Goal: Navigation & Orientation: Find specific page/section

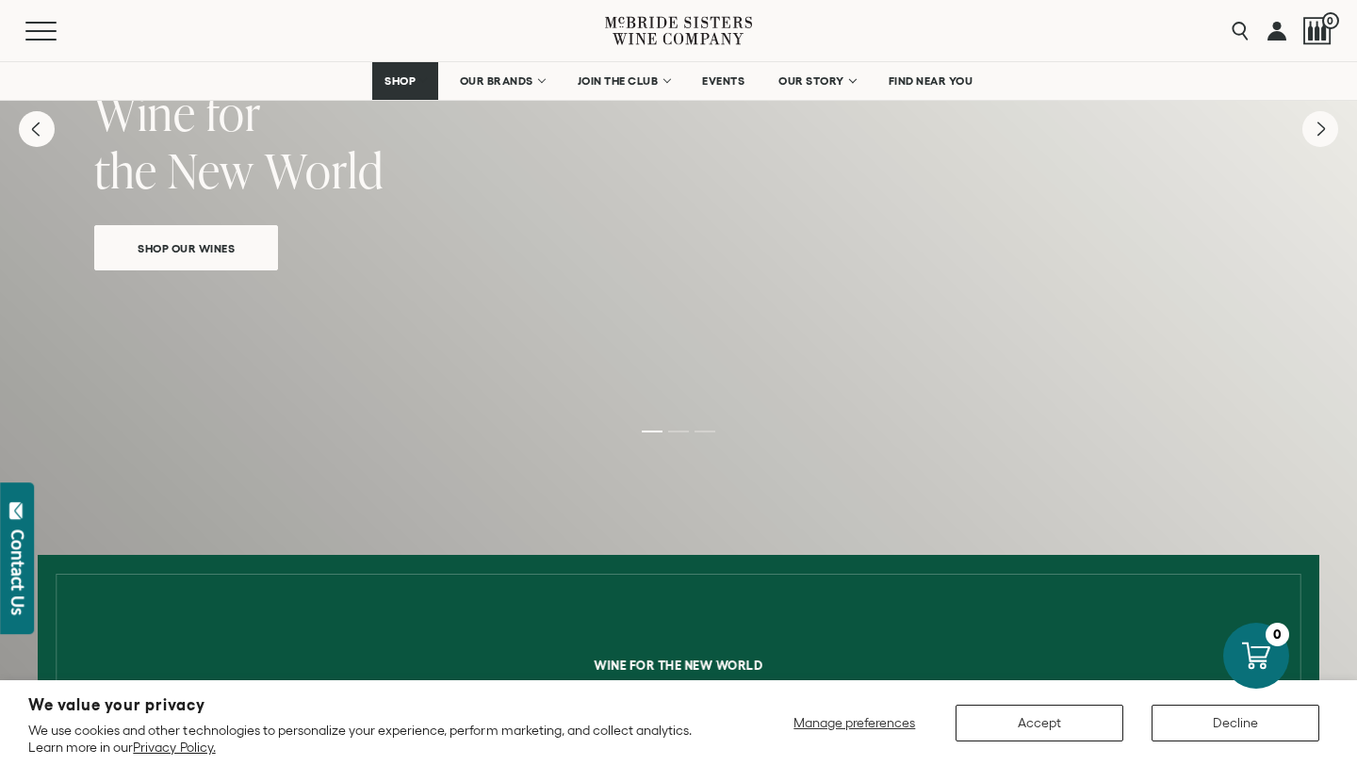
scroll to position [204, 0]
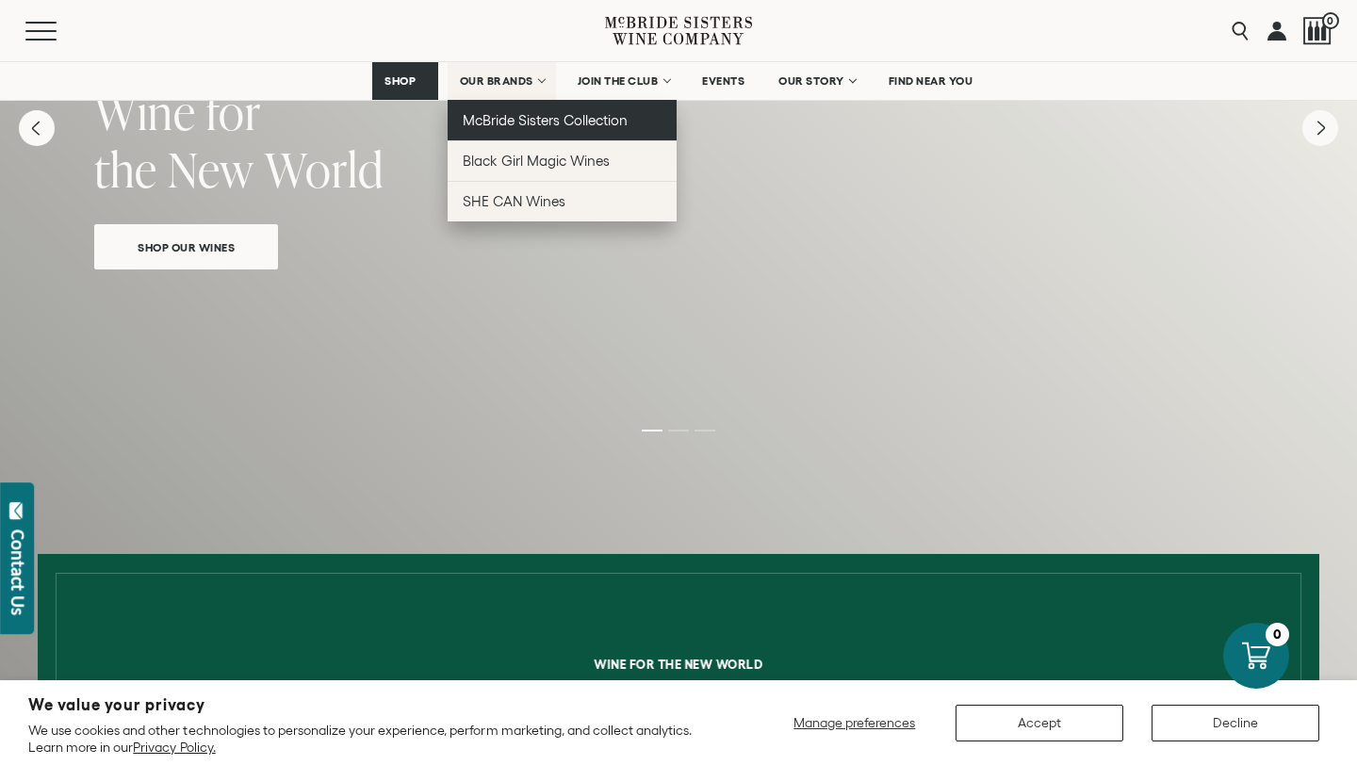
click at [532, 130] on link "McBride Sisters Collection" at bounding box center [562, 120] width 229 height 41
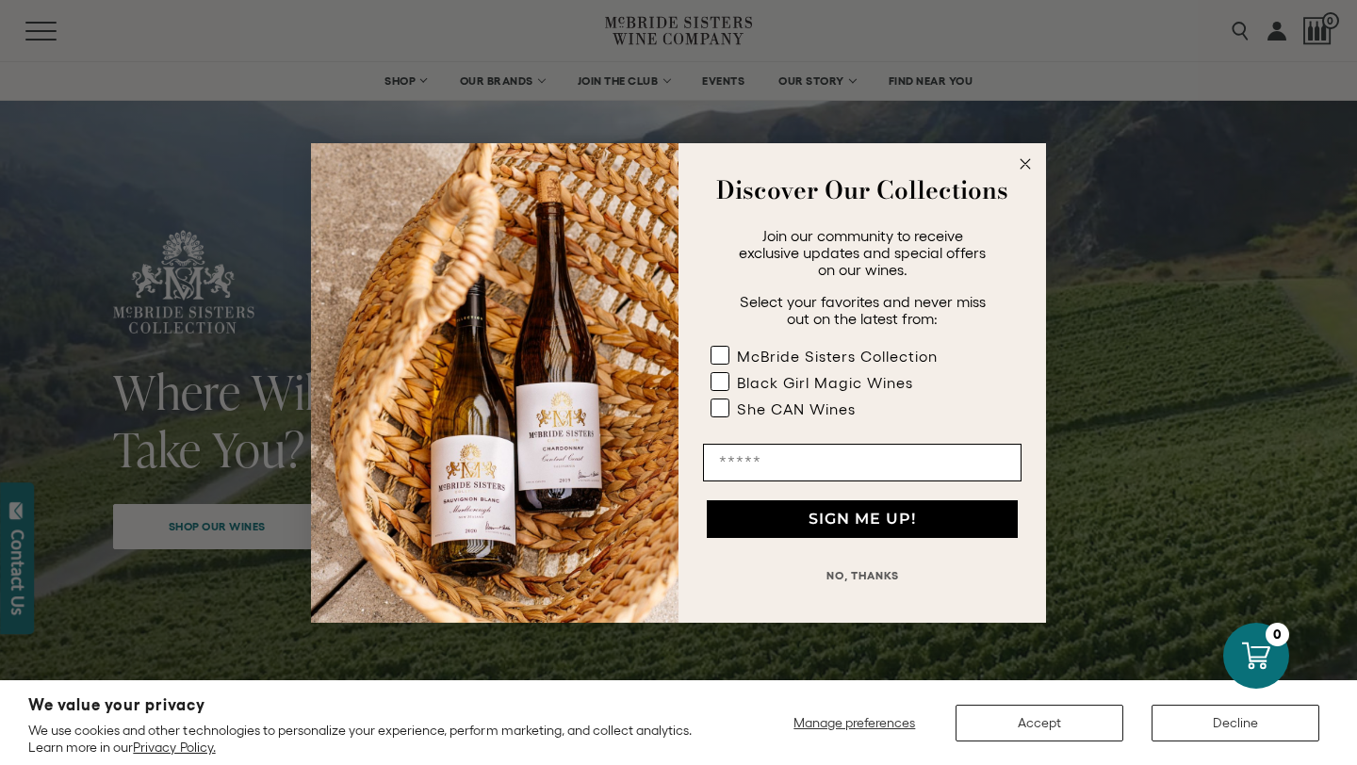
click at [1027, 166] on icon "Close dialog" at bounding box center [1025, 163] width 9 height 9
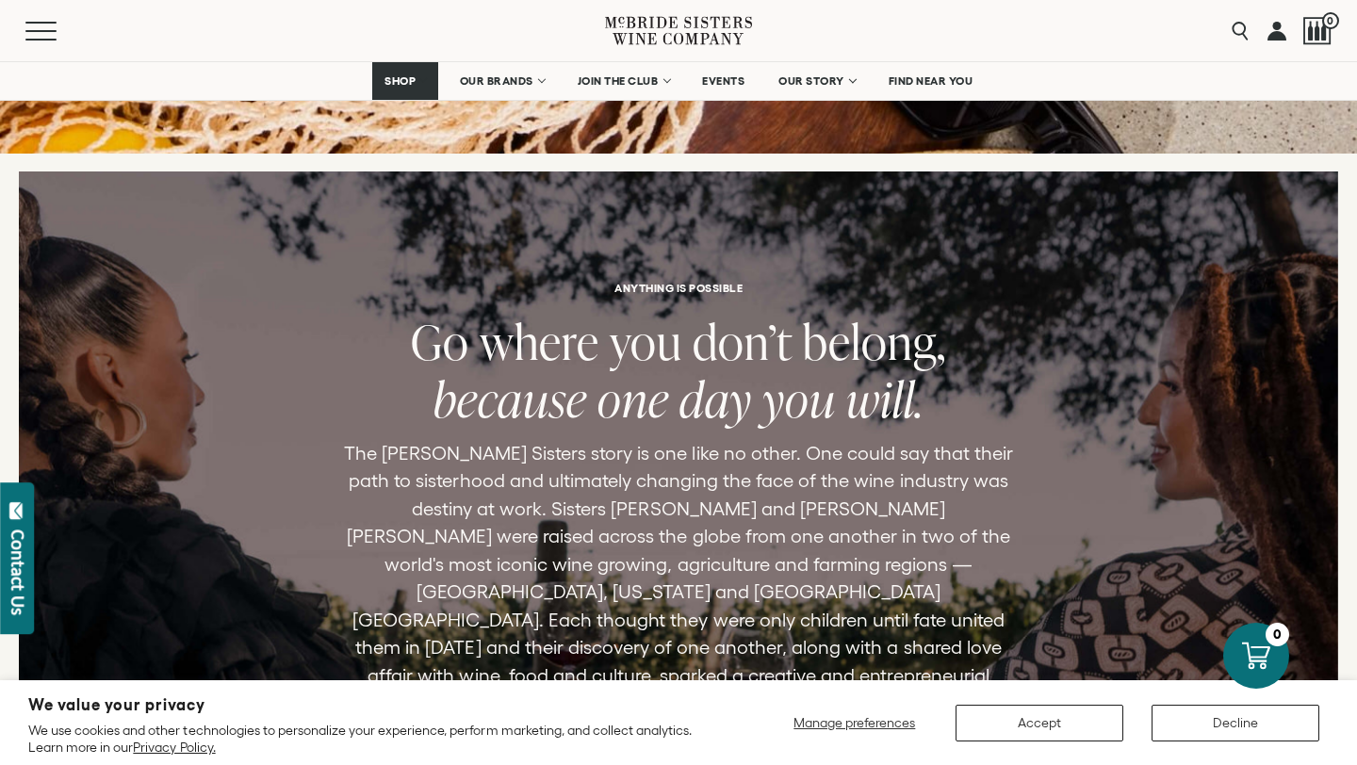
scroll to position [7157, 0]
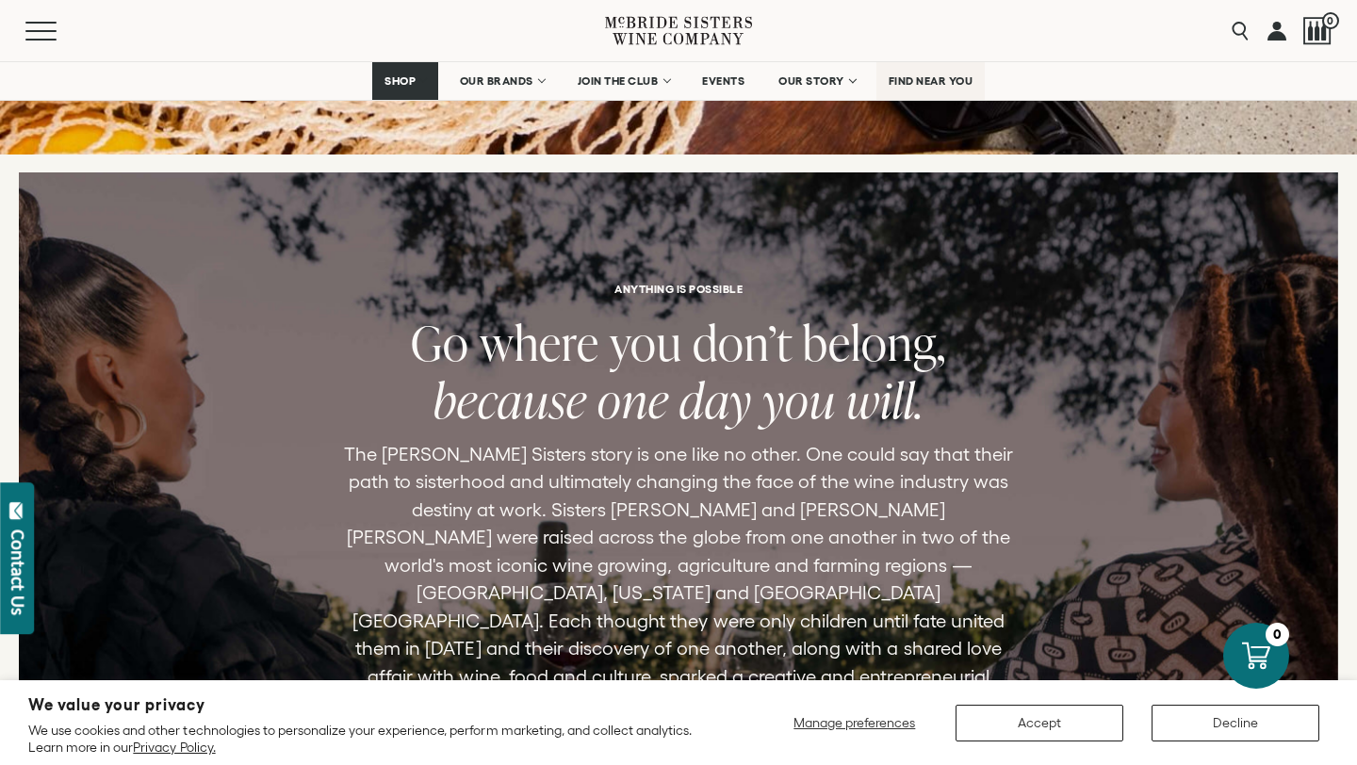
click at [919, 84] on span "FIND NEAR YOU" at bounding box center [931, 80] width 85 height 13
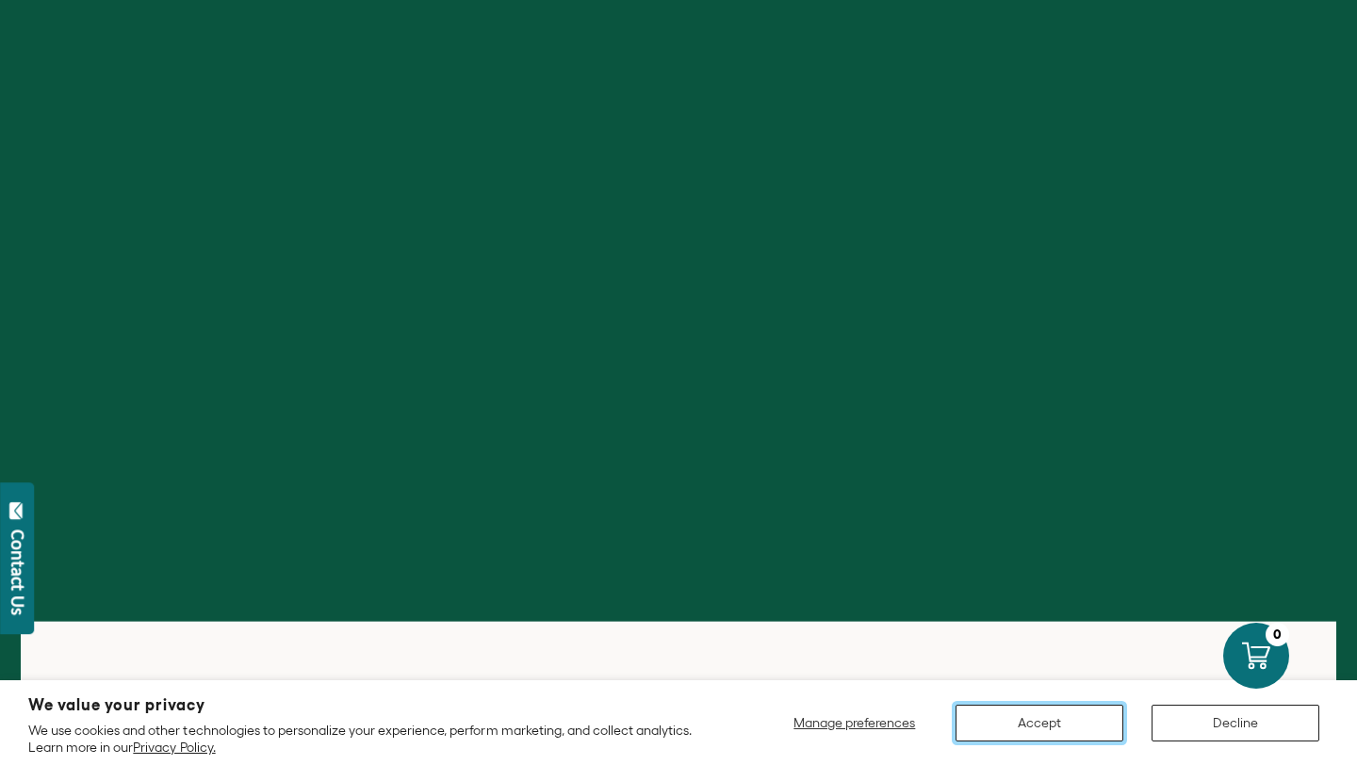
click at [1071, 715] on button "Accept" at bounding box center [1040, 723] width 168 height 37
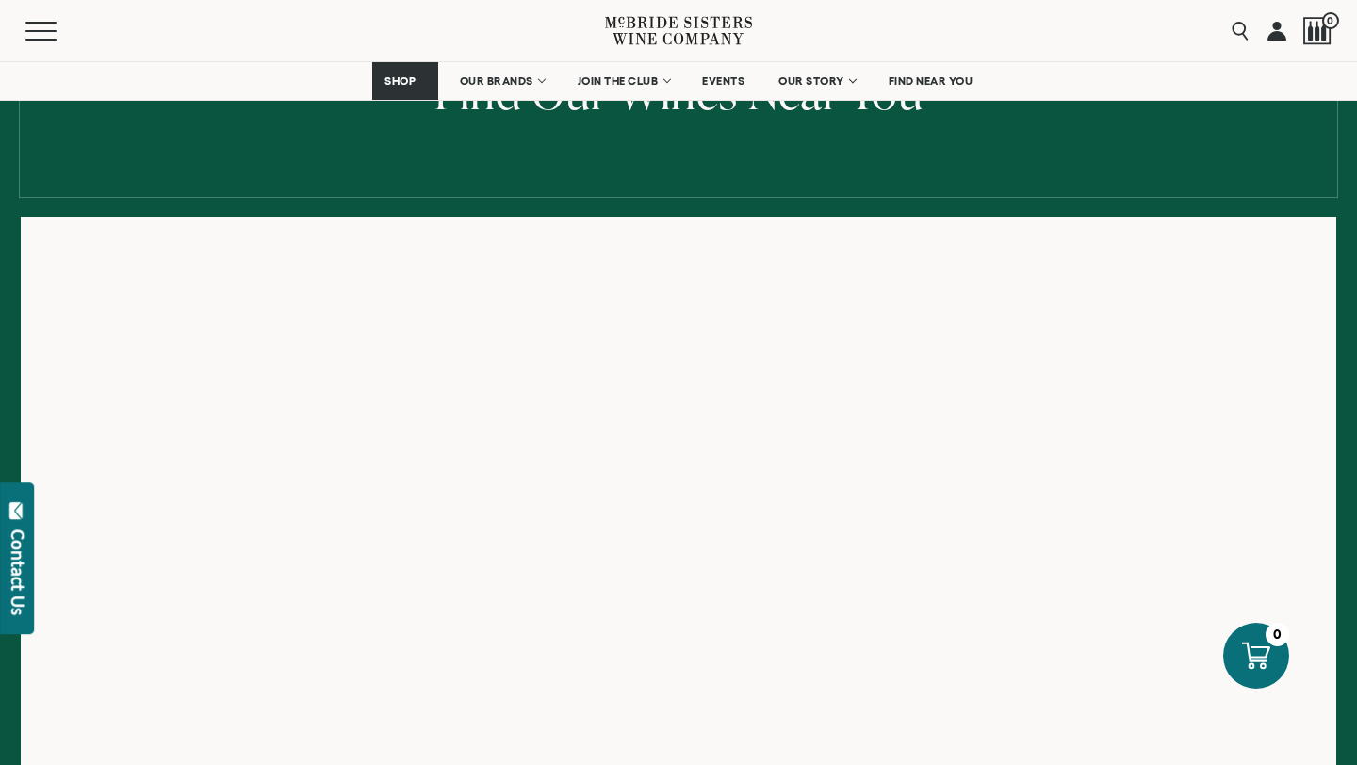
scroll to position [150, 0]
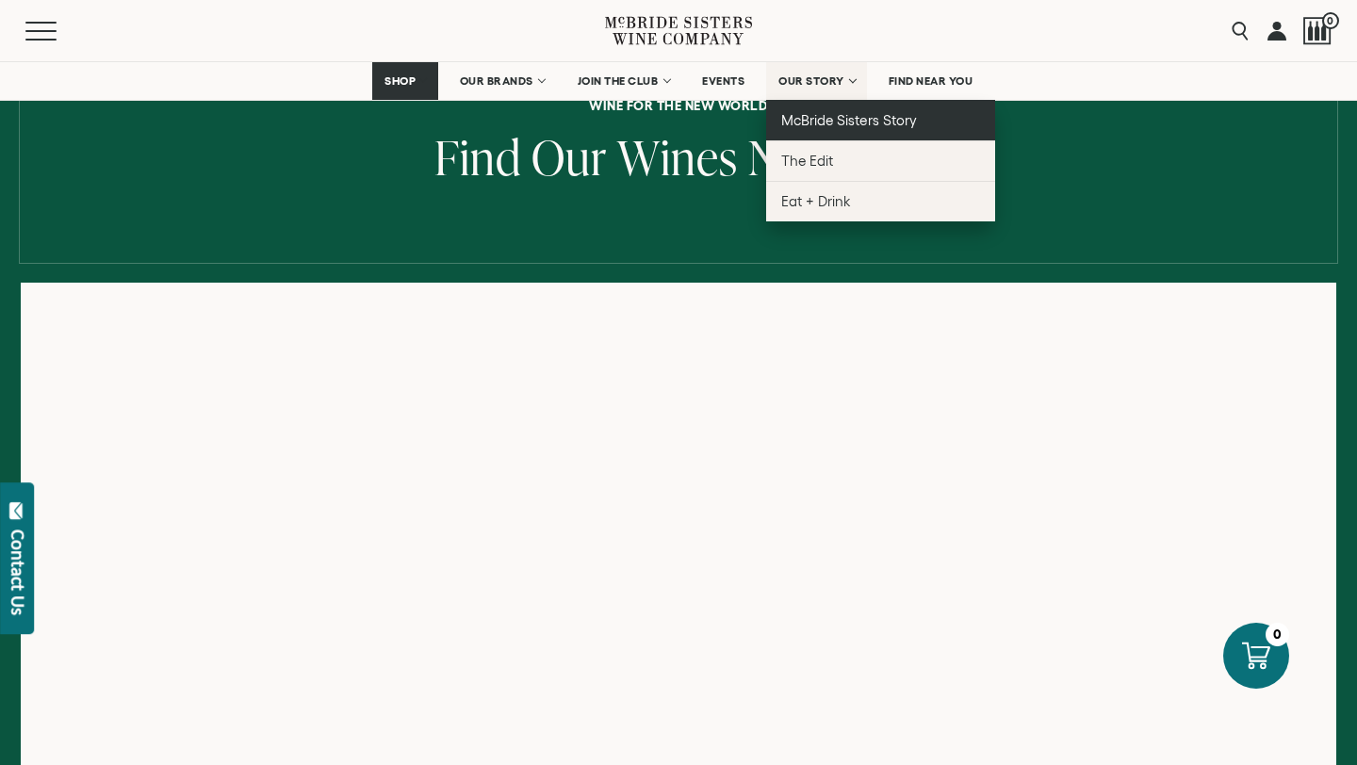
click at [823, 123] on span "McBride Sisters Story" at bounding box center [848, 120] width 135 height 16
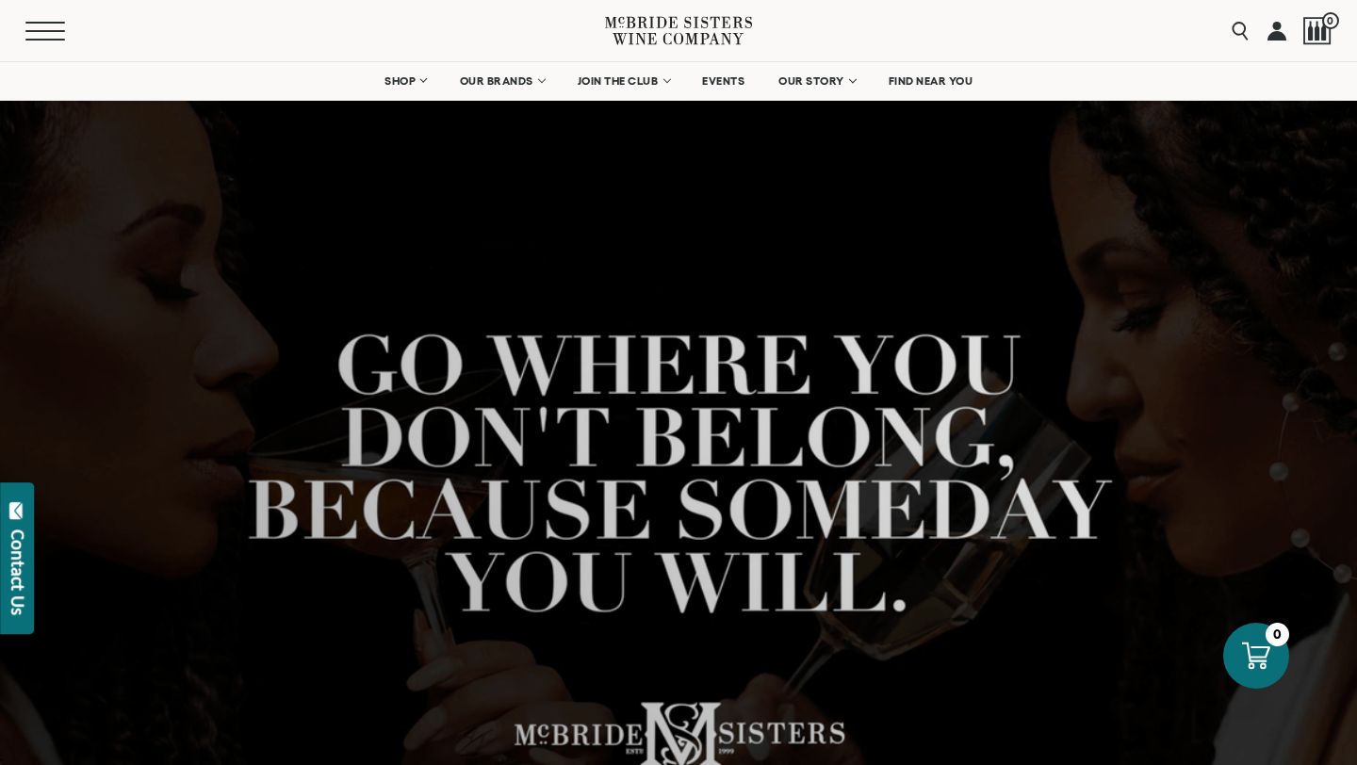
click at [49, 39] on span "Mobile Menu Trigger" at bounding box center [45, 40] width 40 height 2
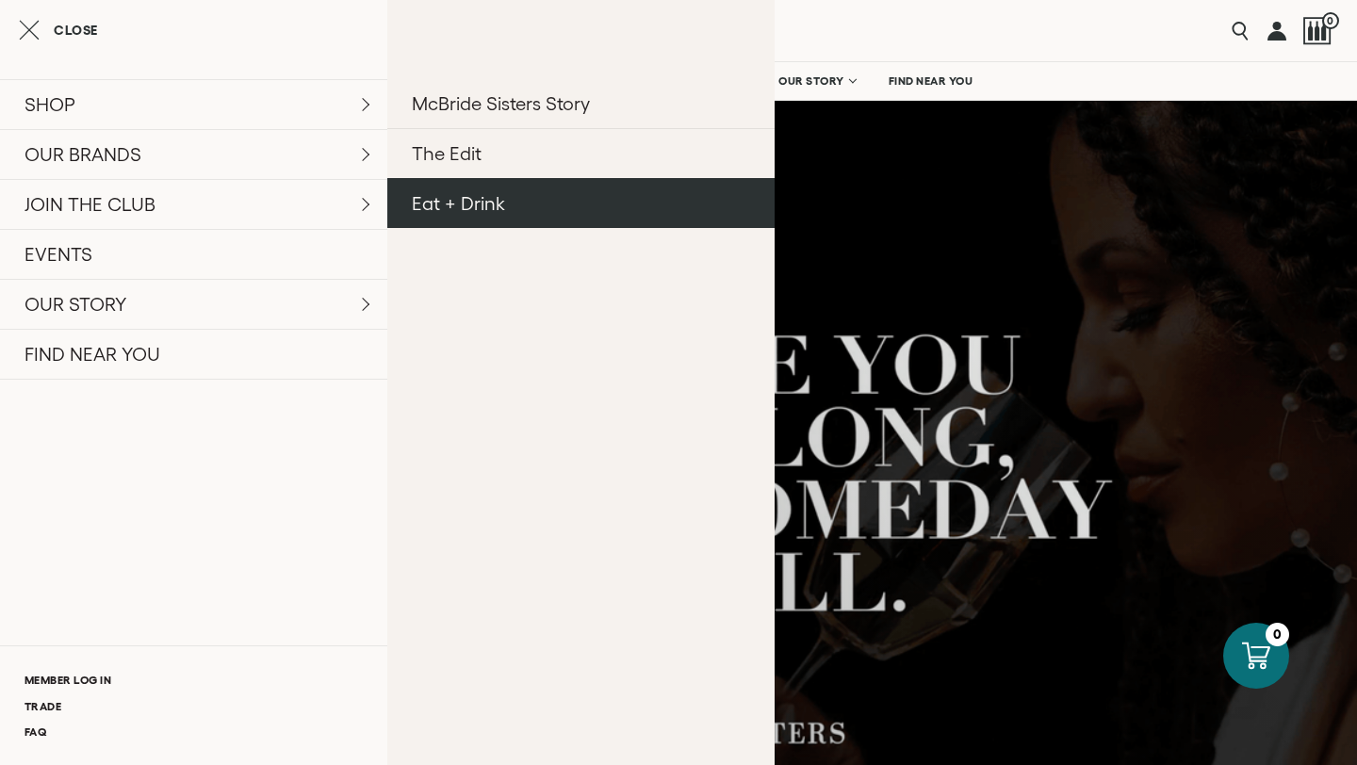
click at [481, 207] on link "Eat + Drink" at bounding box center [580, 203] width 387 height 50
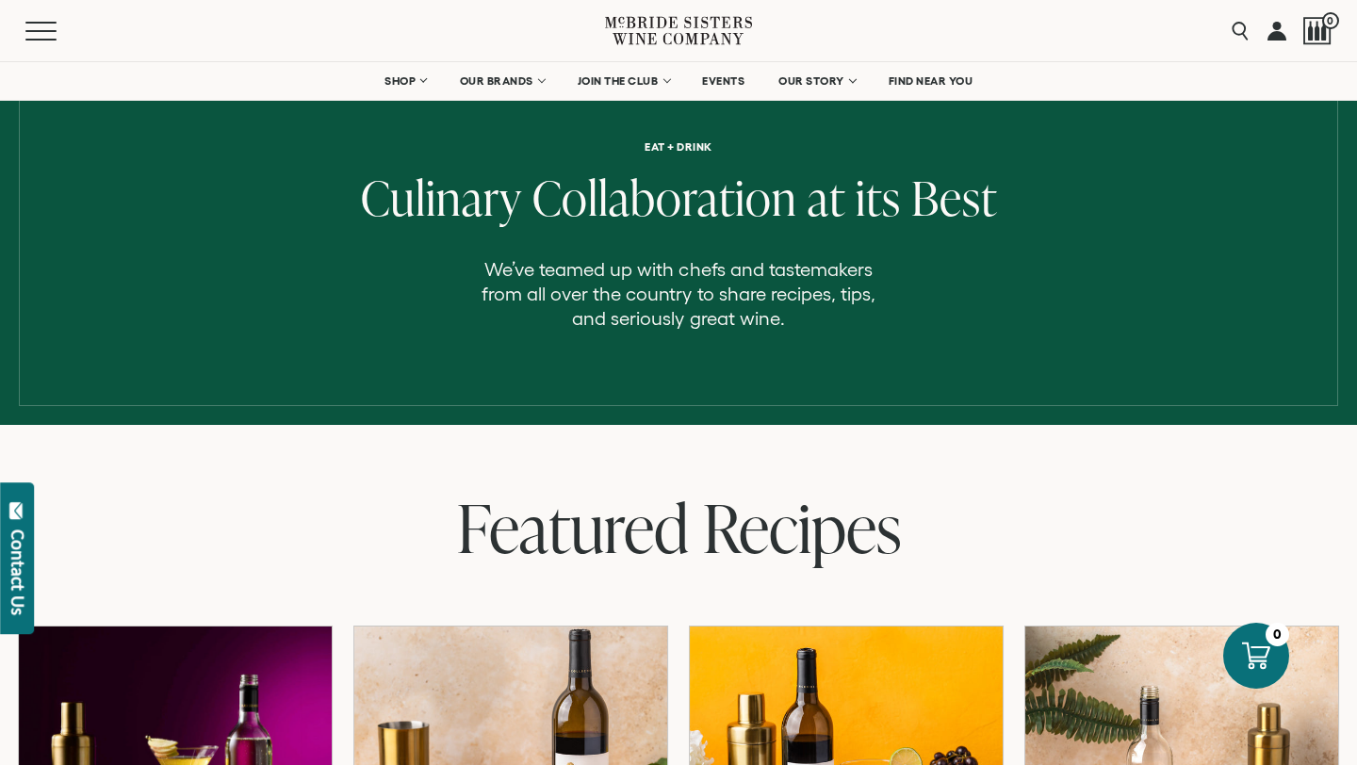
scroll to position [42, 0]
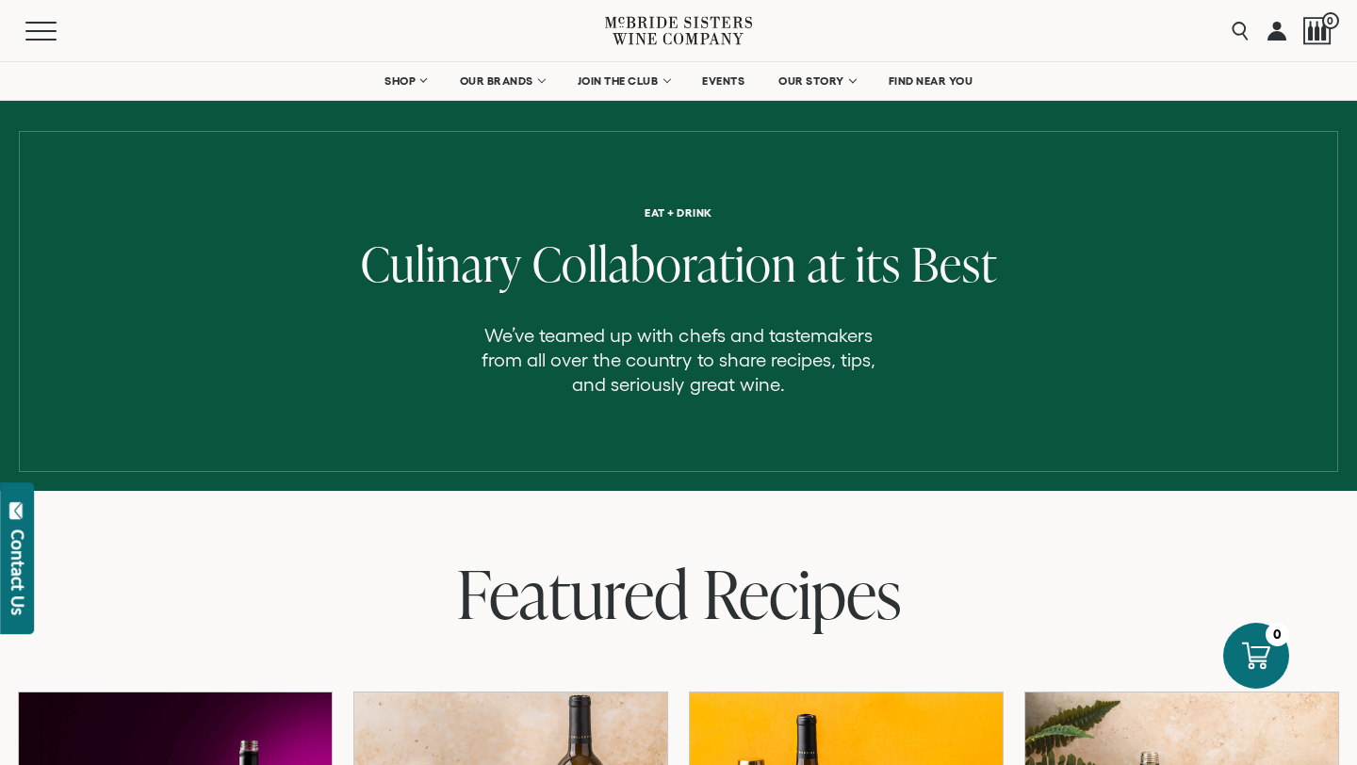
click at [646, 31] on icon at bounding box center [678, 31] width 147 height 54
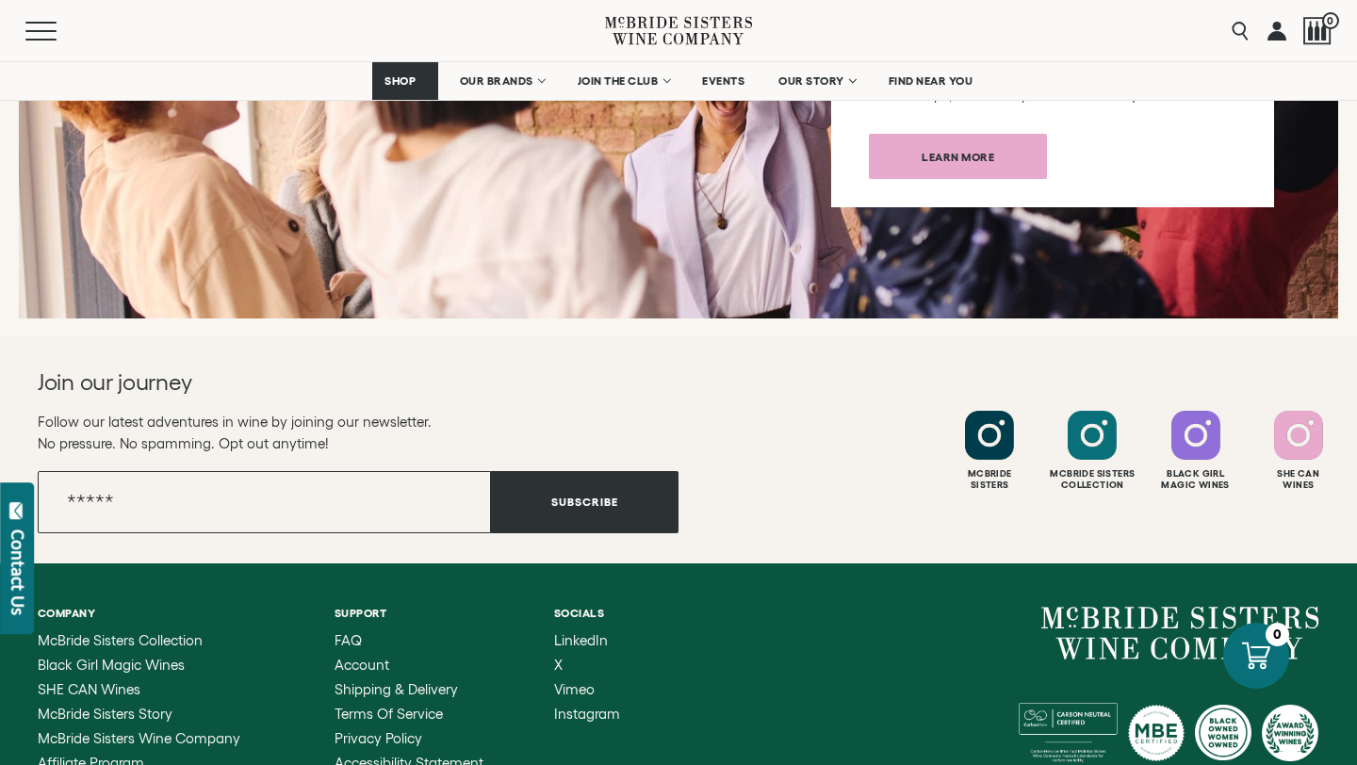
scroll to position [6809, 0]
